Goal: Check status: Check status

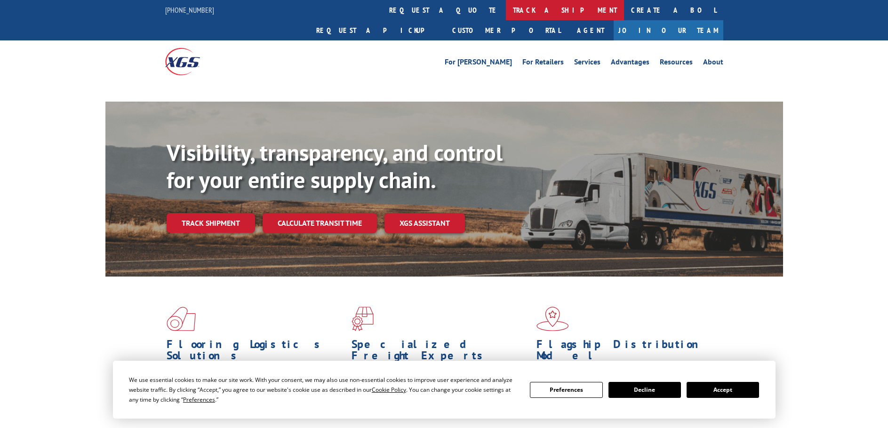
click at [506, 10] on link "track a shipment" at bounding box center [565, 10] width 118 height 20
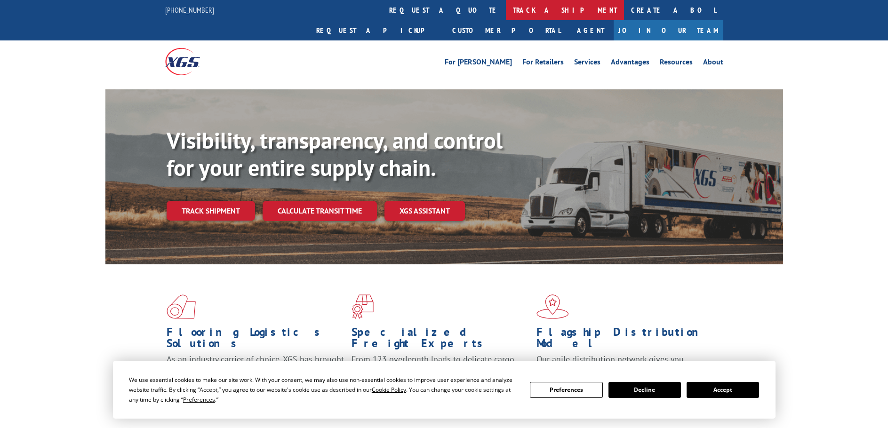
click at [506, 14] on link "track a shipment" at bounding box center [565, 10] width 118 height 20
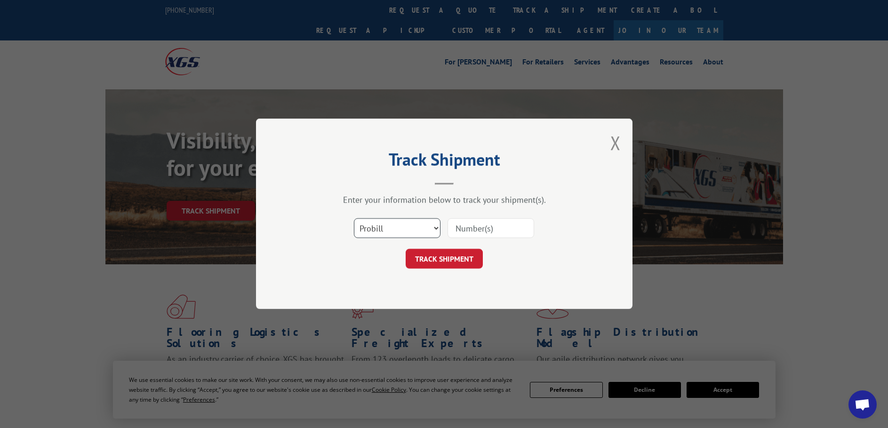
click at [409, 229] on select "Select category... Probill BOL PO" at bounding box center [397, 229] width 87 height 20
select select "bol"
click at [354, 219] on select "Select category... Probill BOL PO" at bounding box center [397, 229] width 87 height 20
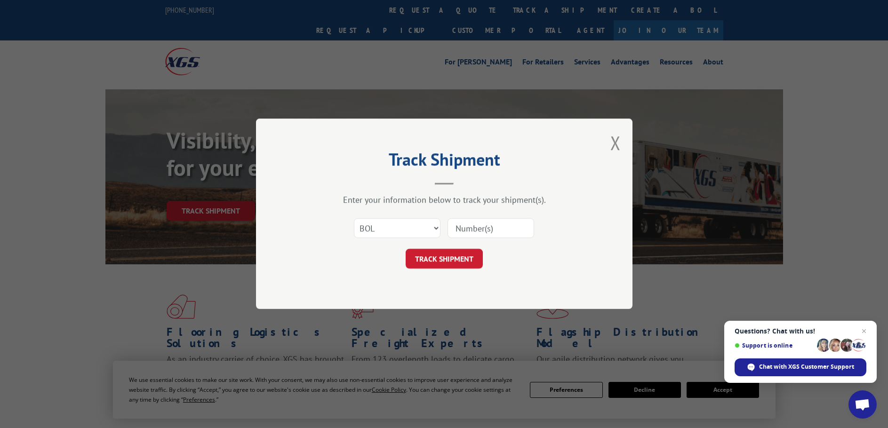
paste input "442583"
type input "442583"
click at [444, 257] on button "TRACK SHIPMENT" at bounding box center [444, 259] width 77 height 20
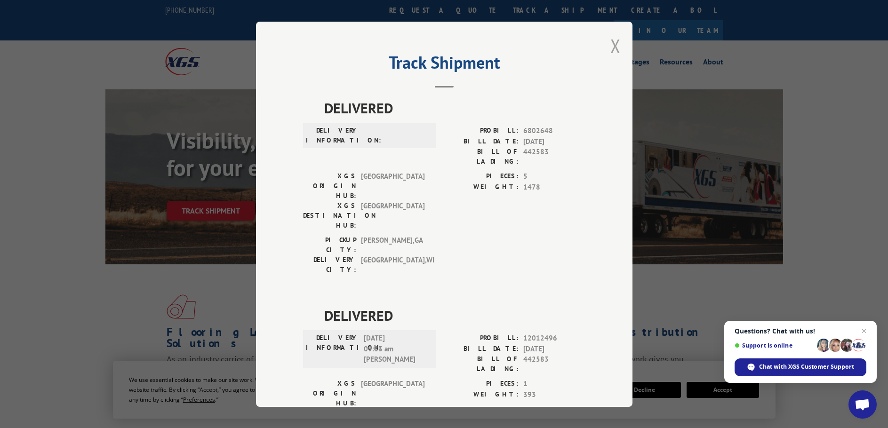
click at [615, 44] on button "Close modal" at bounding box center [615, 45] width 10 height 25
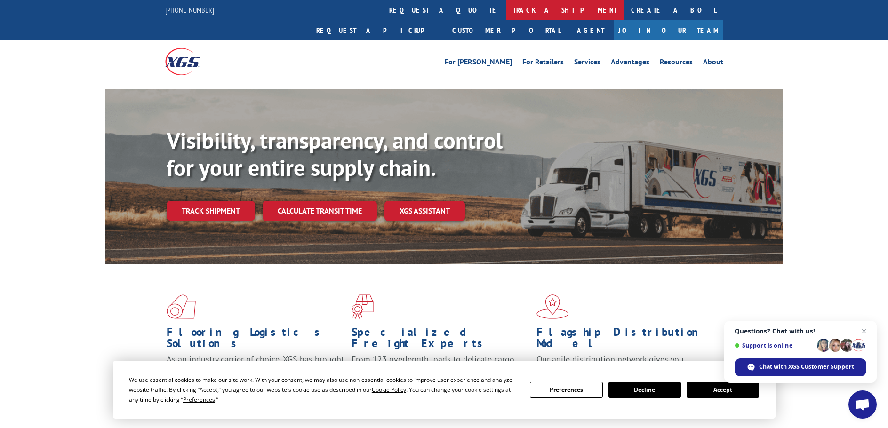
click at [506, 8] on link "track a shipment" at bounding box center [565, 10] width 118 height 20
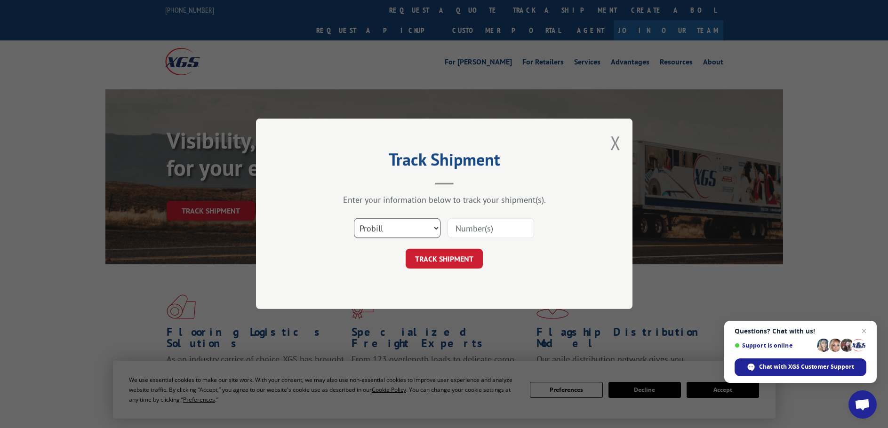
click at [407, 230] on select "Select category... Probill BOL PO" at bounding box center [397, 229] width 87 height 20
select select "po"
click at [354, 219] on select "Select category... Probill BOL PO" at bounding box center [397, 229] width 87 height 20
click at [477, 228] on input at bounding box center [490, 229] width 87 height 20
type input "28547206"
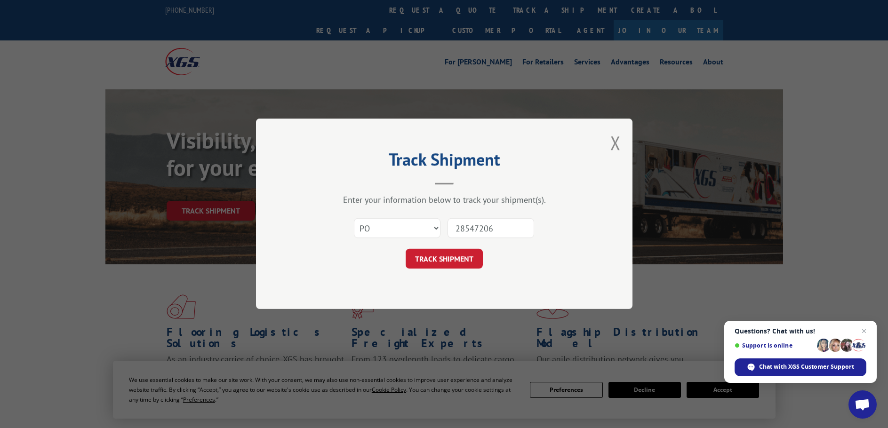
click at [406, 249] on button "TRACK SHIPMENT" at bounding box center [444, 259] width 77 height 20
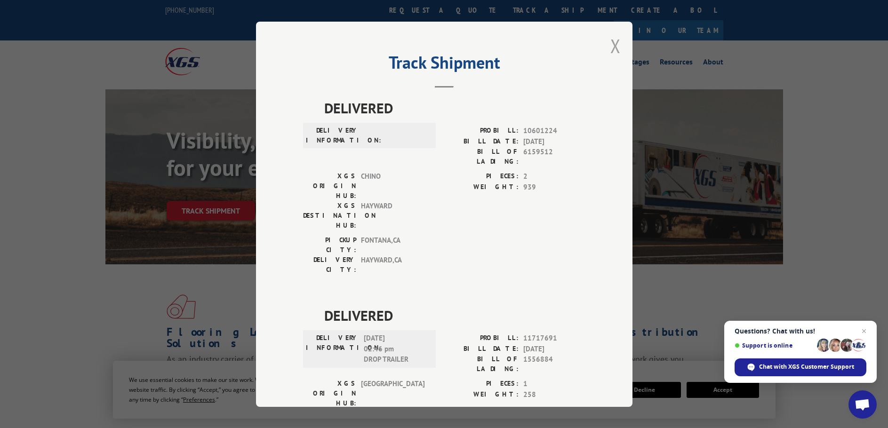
click at [610, 47] on button "Close modal" at bounding box center [615, 45] width 10 height 25
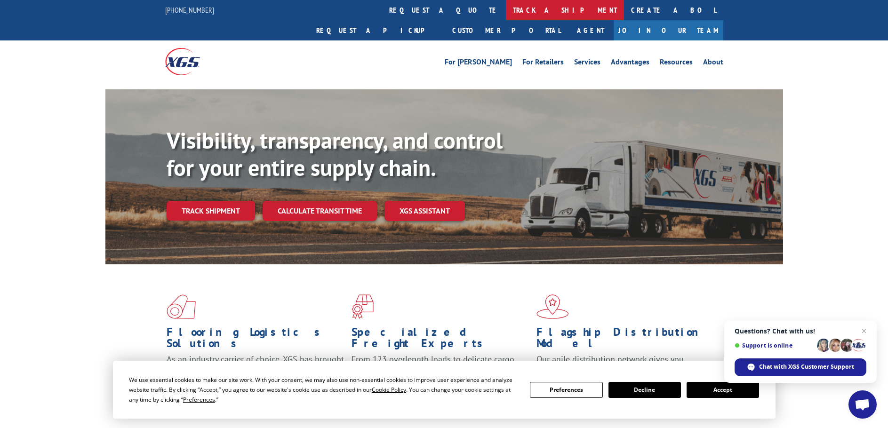
click at [506, 10] on link "track a shipment" at bounding box center [565, 10] width 118 height 20
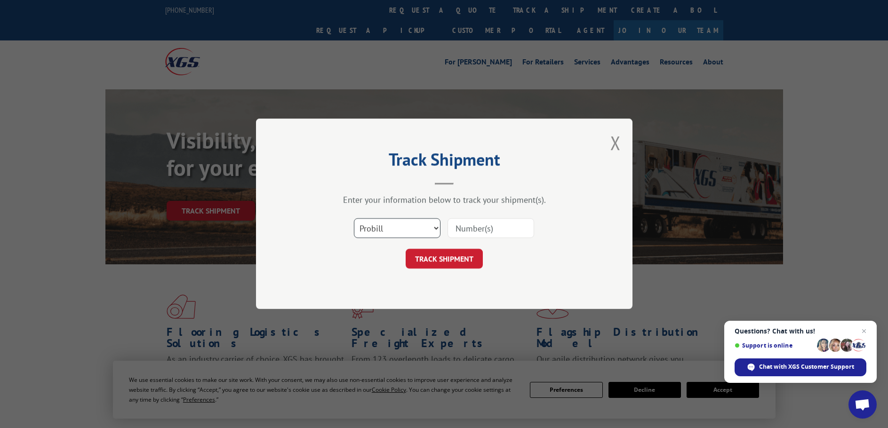
click at [399, 227] on select "Select category... Probill BOL PO" at bounding box center [397, 229] width 87 height 20
click at [354, 219] on select "Select category... Probill BOL PO" at bounding box center [397, 229] width 87 height 20
paste input "6395559"
type input "6395559"
click at [433, 261] on button "TRACK SHIPMENT" at bounding box center [444, 259] width 77 height 20
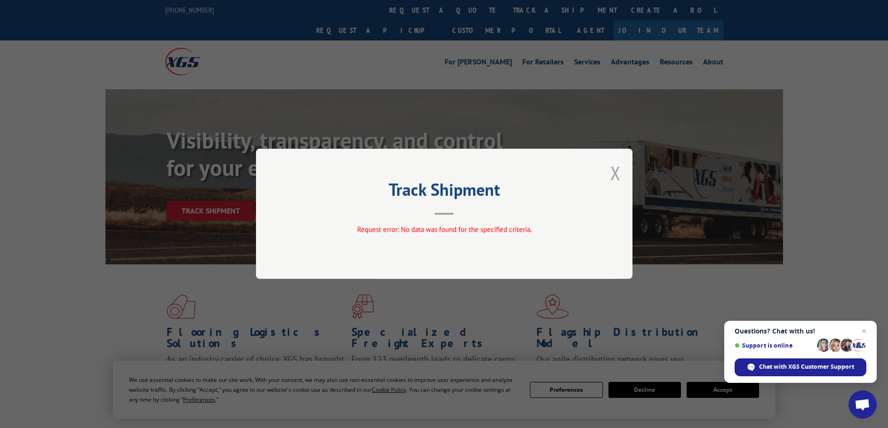
drag, startPoint x: 374, startPoint y: 9, endPoint x: 618, endPoint y: 172, distance: 293.5
click at [618, 172] on button "Close modal" at bounding box center [615, 172] width 10 height 25
